Goal: Information Seeking & Learning: Learn about a topic

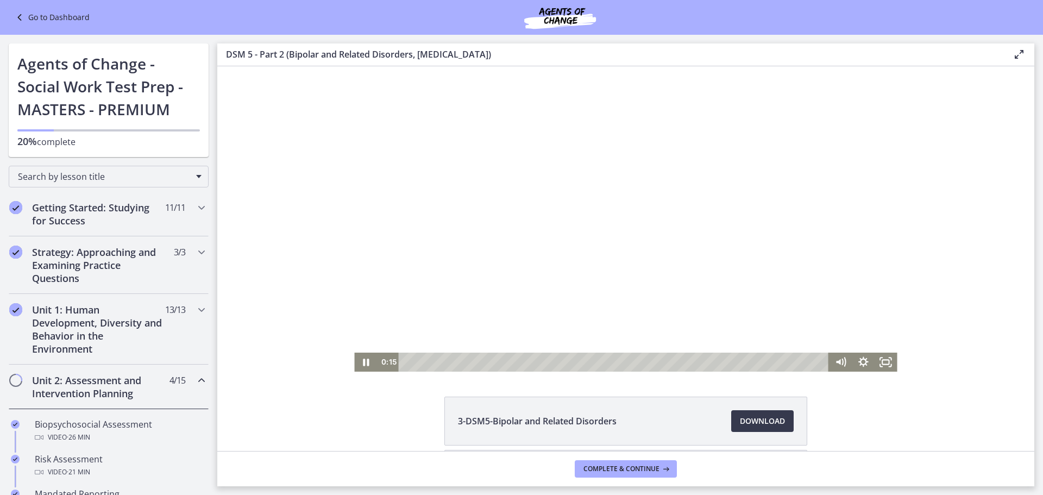
click at [469, 199] on div at bounding box center [625, 218] width 542 height 305
click at [430, 120] on div at bounding box center [625, 218] width 542 height 305
drag, startPoint x: 812, startPoint y: 124, endPoint x: 828, endPoint y: 119, distance: 16.5
click at [827, 119] on div at bounding box center [625, 218] width 542 height 305
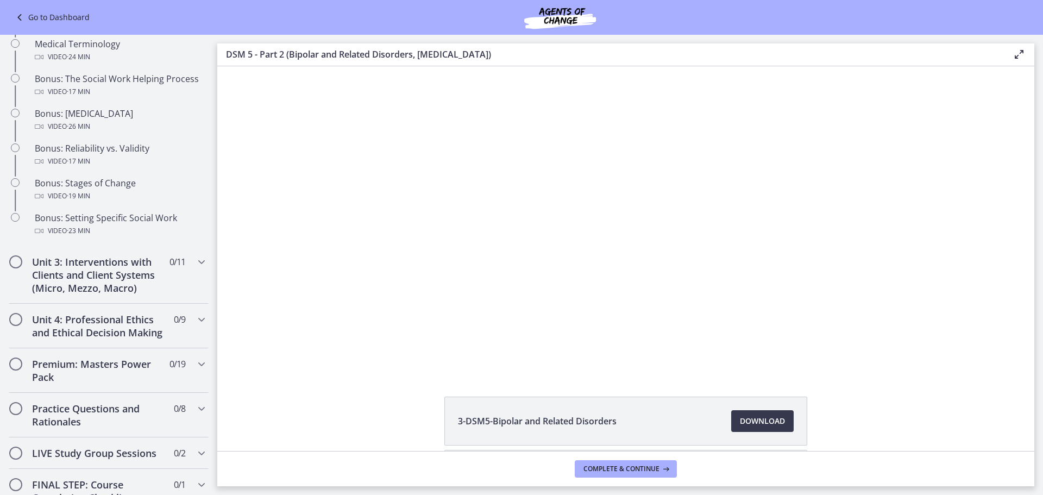
scroll to position [824, 0]
click at [195, 320] on icon "Chapters" at bounding box center [201, 318] width 13 height 13
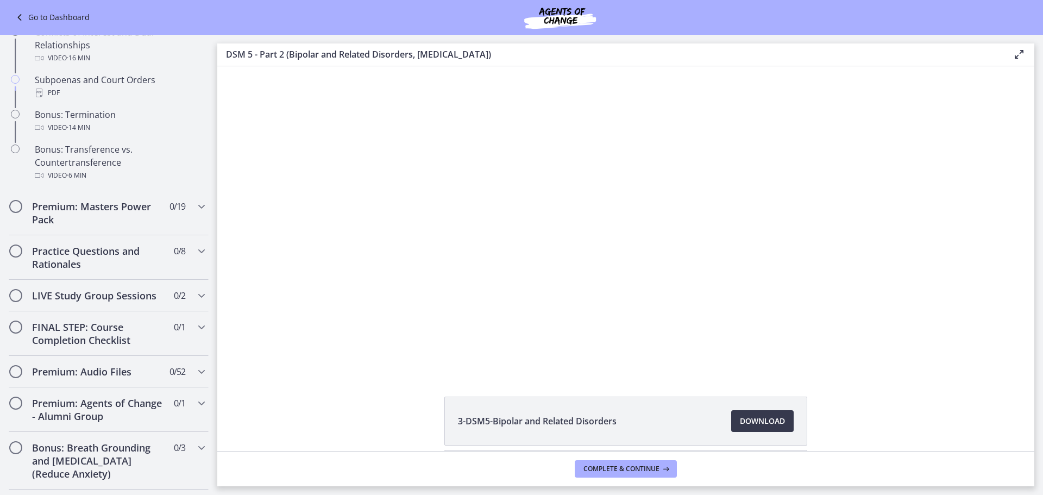
scroll to position [657, 0]
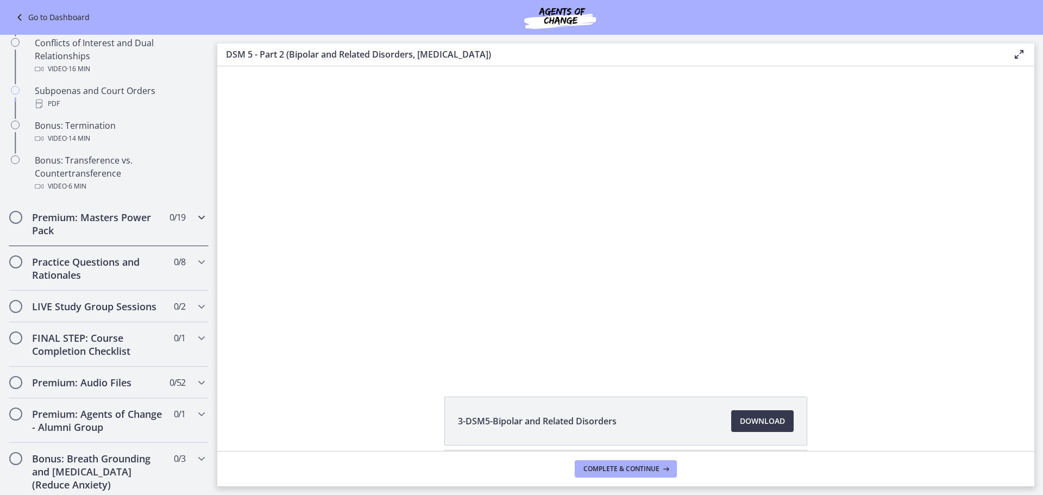
click at [186, 227] on div "Premium: Masters Power Pack 0 / 19 Completed" at bounding box center [109, 223] width 200 height 45
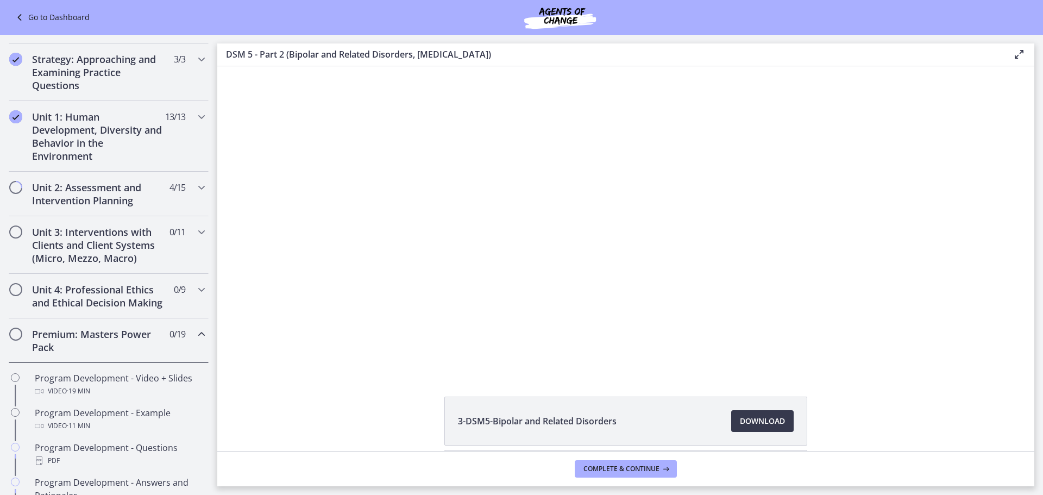
scroll to position [190, 0]
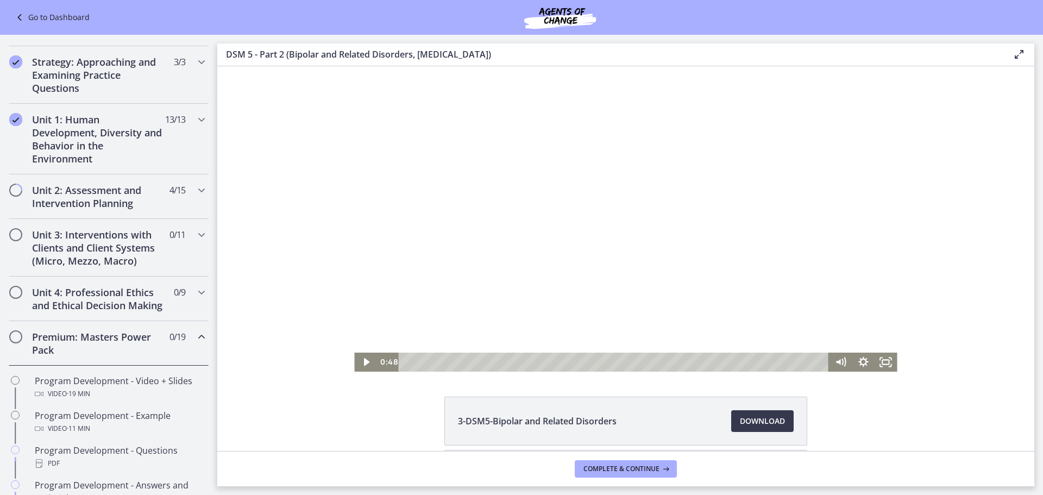
click at [597, 266] on div at bounding box center [625, 218] width 542 height 305
click at [456, 238] on div at bounding box center [625, 218] width 542 height 305
click at [566, 150] on div at bounding box center [625, 218] width 542 height 305
click at [683, 140] on div at bounding box center [625, 218] width 542 height 305
drag, startPoint x: 650, startPoint y: 226, endPoint x: 657, endPoint y: 221, distance: 8.6
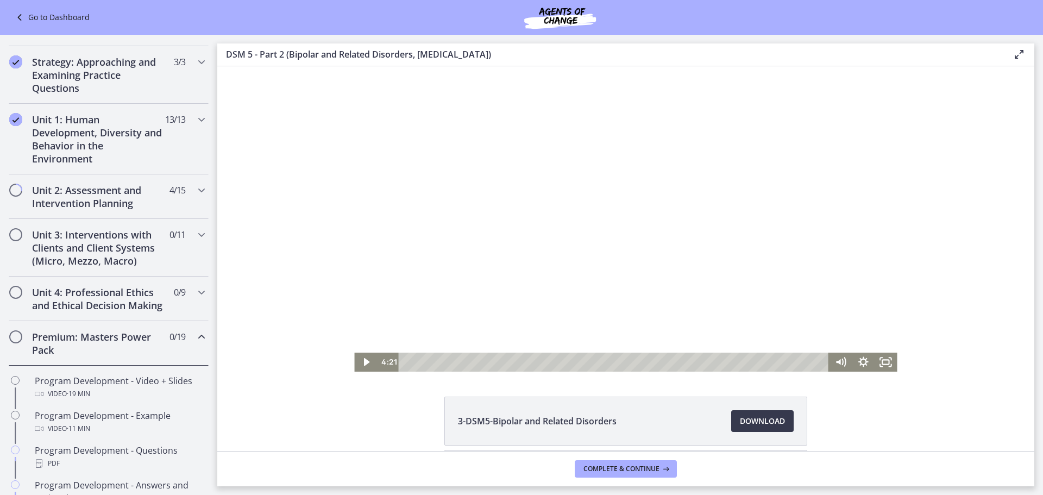
click at [656, 222] on div at bounding box center [625, 218] width 542 height 305
click at [793, 136] on div at bounding box center [625, 218] width 542 height 305
click at [753, 199] on div at bounding box center [625, 218] width 542 height 305
click at [826, 185] on div at bounding box center [625, 218] width 542 height 305
click at [523, 260] on div at bounding box center [625, 218] width 542 height 305
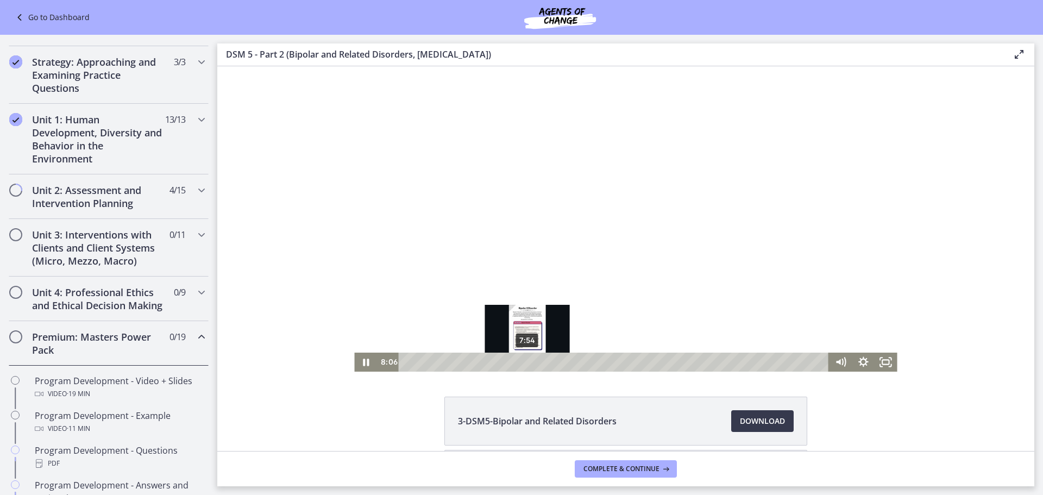
click at [527, 360] on div "Playbar" at bounding box center [530, 362] width 7 height 7
click at [640, 294] on div at bounding box center [625, 218] width 542 height 305
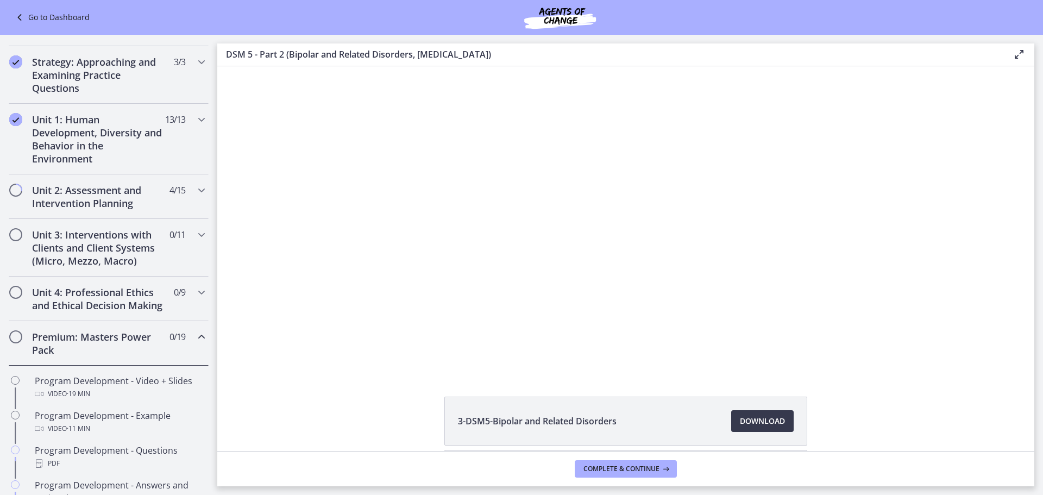
click at [1042, 150] on main "DSM 5 - Part 2 (Bipolar and Related Disorders, [MEDICAL_DATA]) Enable fullscree…" at bounding box center [629, 265] width 825 height 460
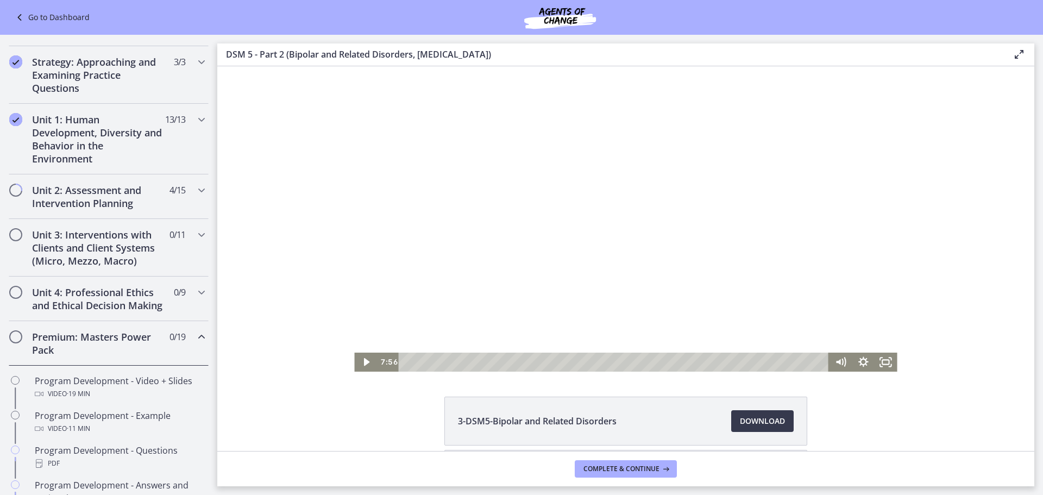
click at [516, 165] on div at bounding box center [625, 218] width 542 height 305
click at [765, 204] on div at bounding box center [625, 218] width 542 height 305
click at [363, 353] on icon "Play Video" at bounding box center [366, 361] width 27 height 23
click at [453, 307] on div at bounding box center [625, 218] width 542 height 305
click at [650, 190] on div at bounding box center [625, 218] width 542 height 305
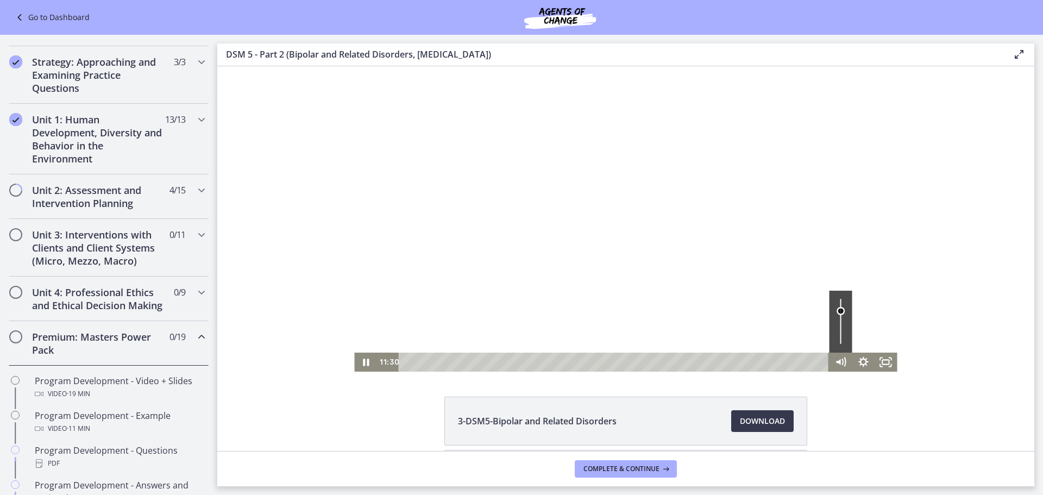
click at [834, 311] on div "Volume" at bounding box center [840, 322] width 23 height 62
click at [667, 259] on div at bounding box center [625, 218] width 542 height 305
click at [696, 152] on div at bounding box center [625, 218] width 542 height 305
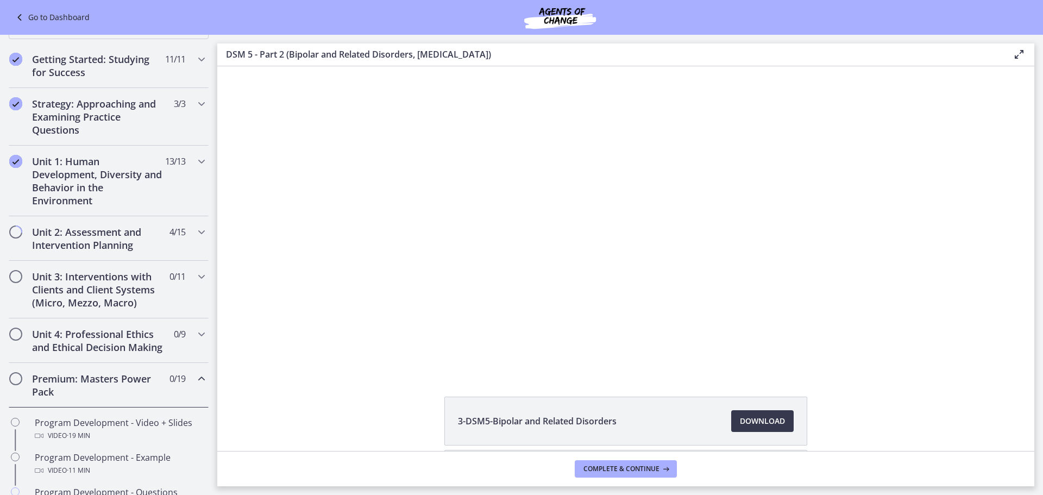
scroll to position [102, 0]
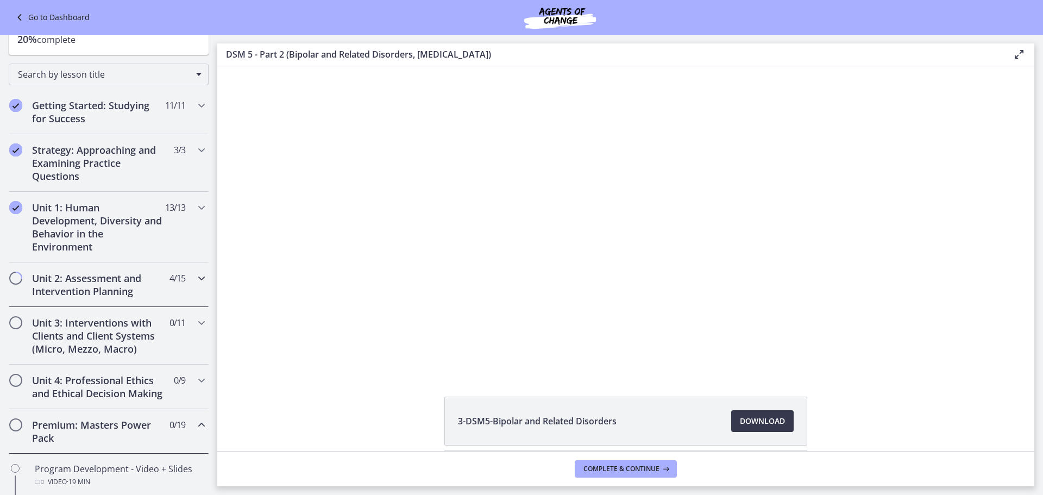
click at [125, 270] on div "Unit 2: Assessment and Intervention Planning 4 / 15 Completed" at bounding box center [109, 284] width 200 height 45
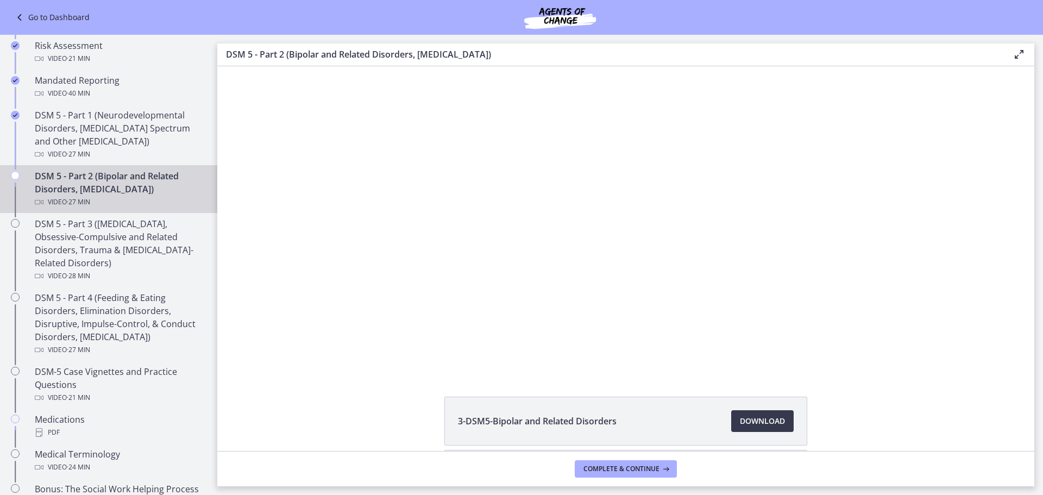
scroll to position [415, 0]
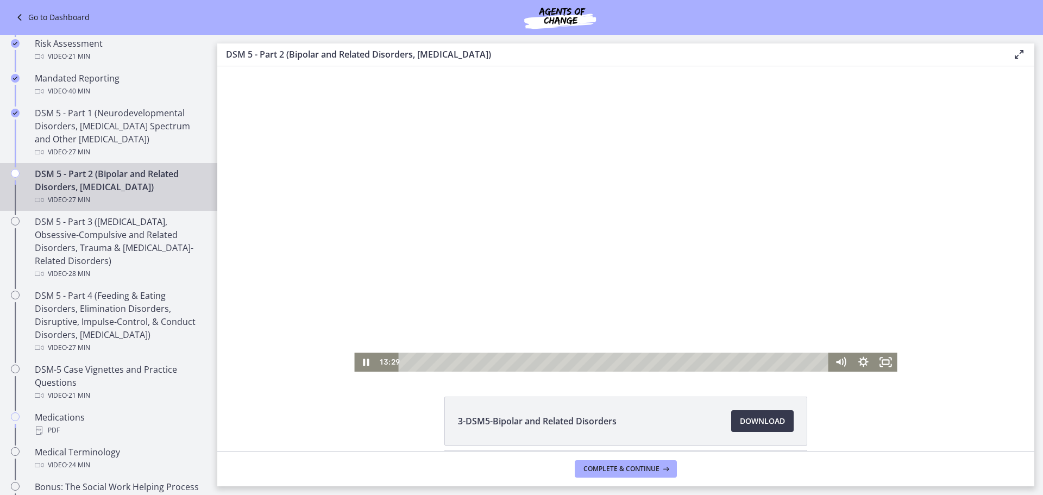
click at [611, 225] on div at bounding box center [625, 218] width 542 height 305
click at [727, 168] on div at bounding box center [625, 218] width 542 height 305
drag, startPoint x: 672, startPoint y: 160, endPoint x: 677, endPoint y: 159, distance: 5.5
click at [677, 159] on div at bounding box center [625, 218] width 542 height 305
drag, startPoint x: 692, startPoint y: 169, endPoint x: 680, endPoint y: 154, distance: 19.3
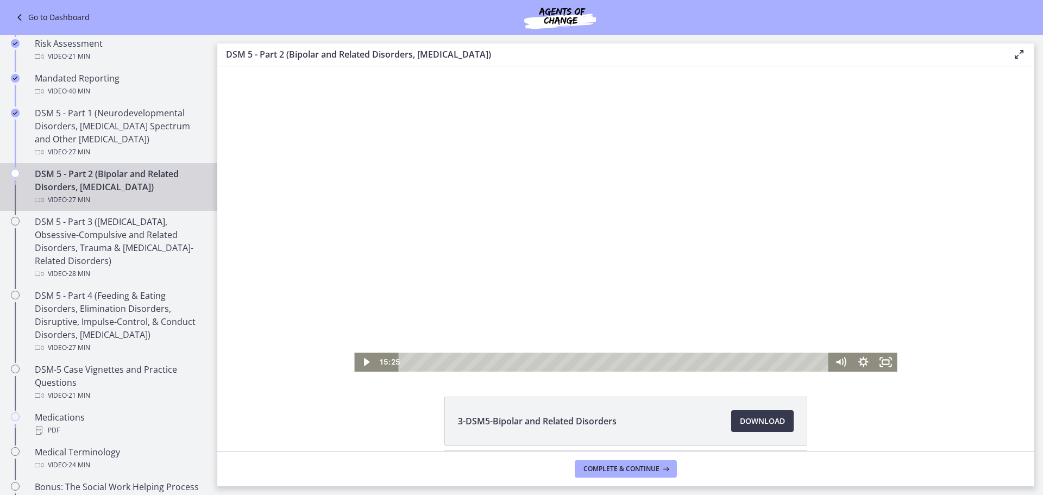
click at [678, 155] on div at bounding box center [625, 218] width 542 height 305
click at [727, 130] on div at bounding box center [625, 218] width 542 height 305
click at [749, 248] on div at bounding box center [625, 218] width 542 height 305
click at [691, 183] on div at bounding box center [625, 218] width 542 height 305
click at [607, 237] on div at bounding box center [625, 218] width 542 height 305
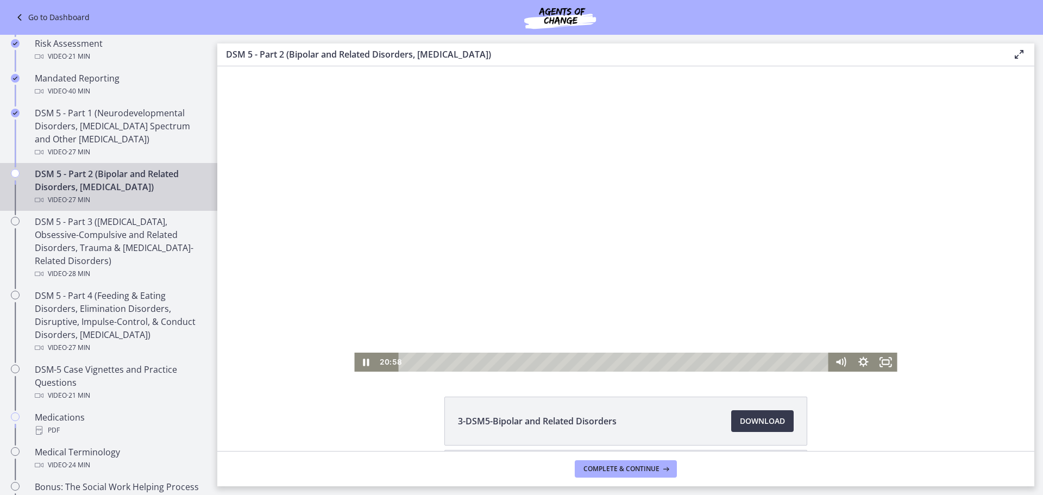
click at [603, 235] on div at bounding box center [625, 218] width 542 height 305
click at [788, 111] on div at bounding box center [625, 218] width 542 height 305
click at [438, 141] on div at bounding box center [625, 218] width 542 height 305
click at [618, 270] on div at bounding box center [625, 218] width 542 height 305
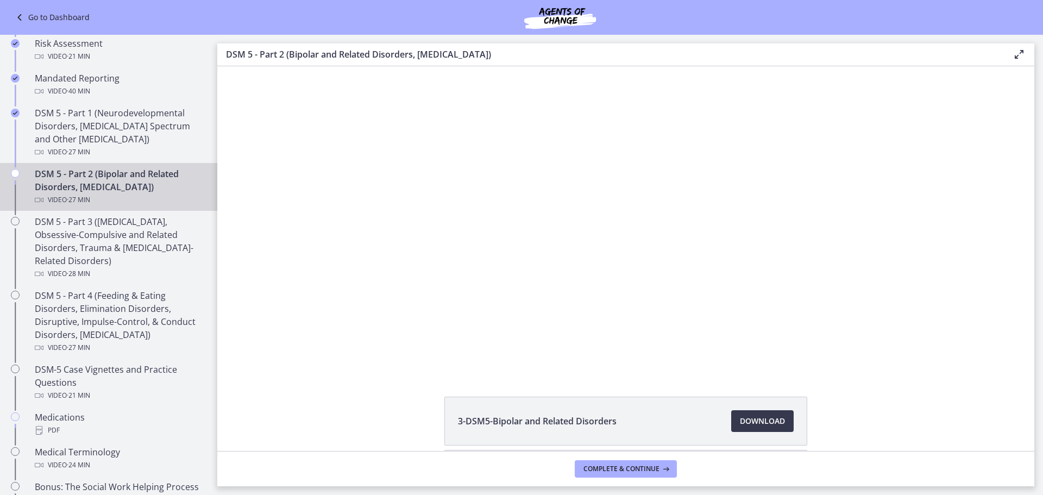
click at [628, 196] on div at bounding box center [625, 218] width 542 height 305
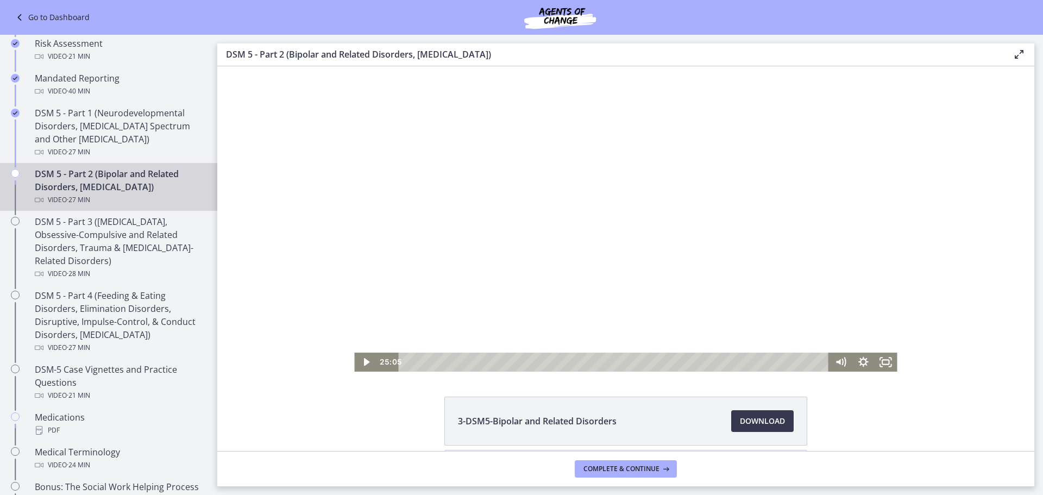
click at [821, 186] on div at bounding box center [625, 218] width 542 height 305
click at [469, 200] on div at bounding box center [625, 218] width 542 height 305
click at [540, 303] on div at bounding box center [625, 218] width 542 height 305
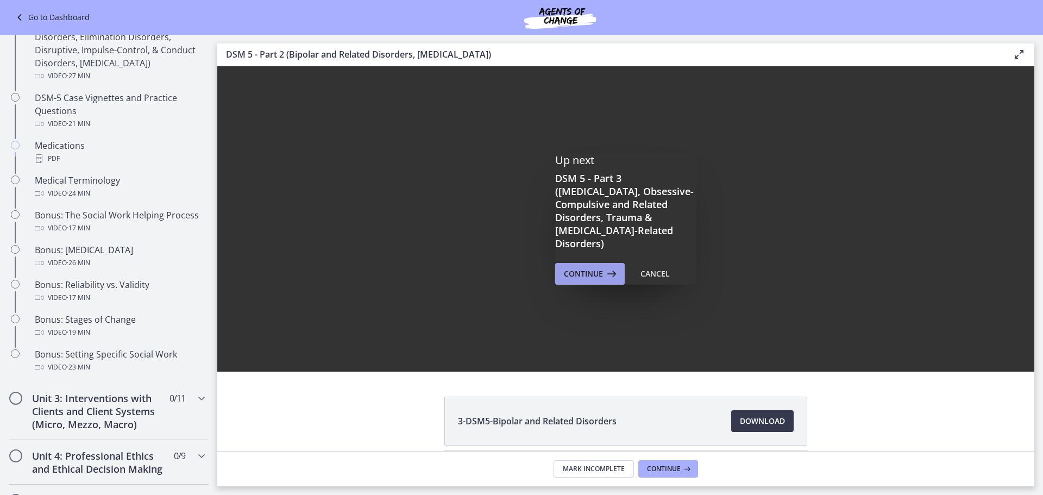
scroll to position [0, 0]
click at [575, 271] on span "Continue" at bounding box center [583, 273] width 39 height 13
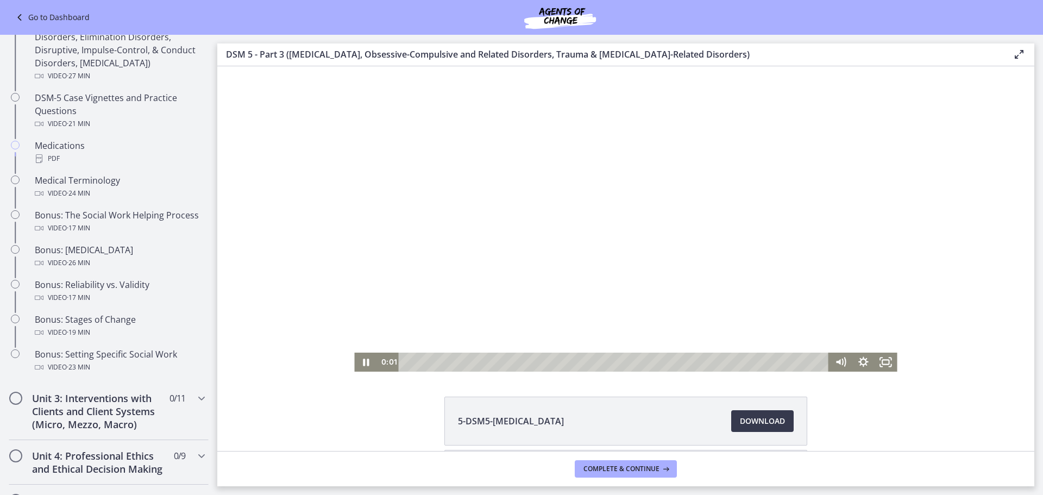
click at [452, 212] on div at bounding box center [625, 218] width 542 height 305
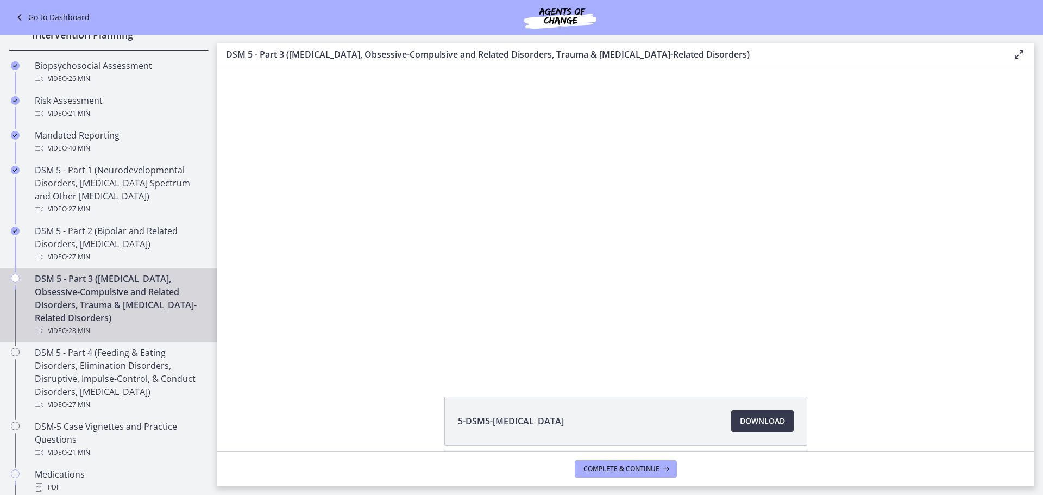
scroll to position [198, 0]
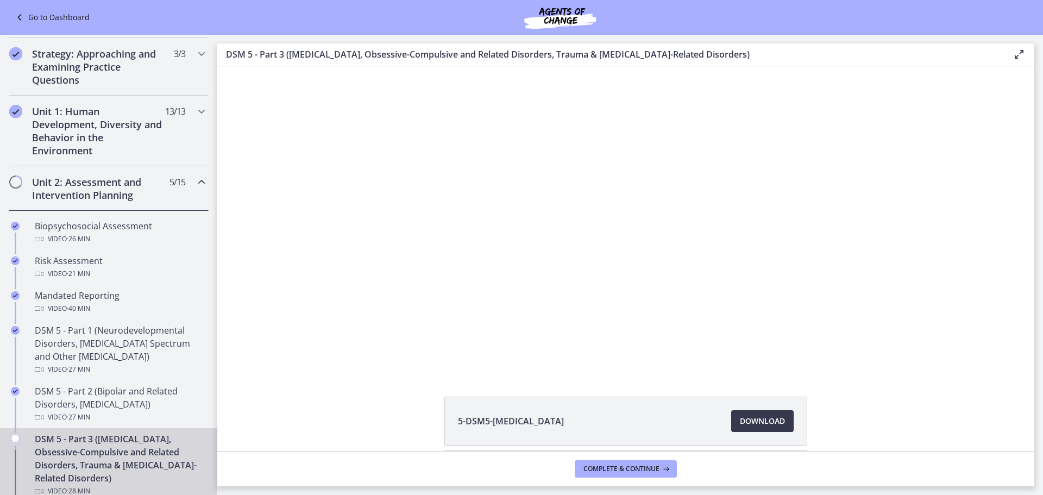
click at [31, 14] on link "Go to Dashboard" at bounding box center [51, 17] width 77 height 13
